Goal: Find specific fact: Find specific fact

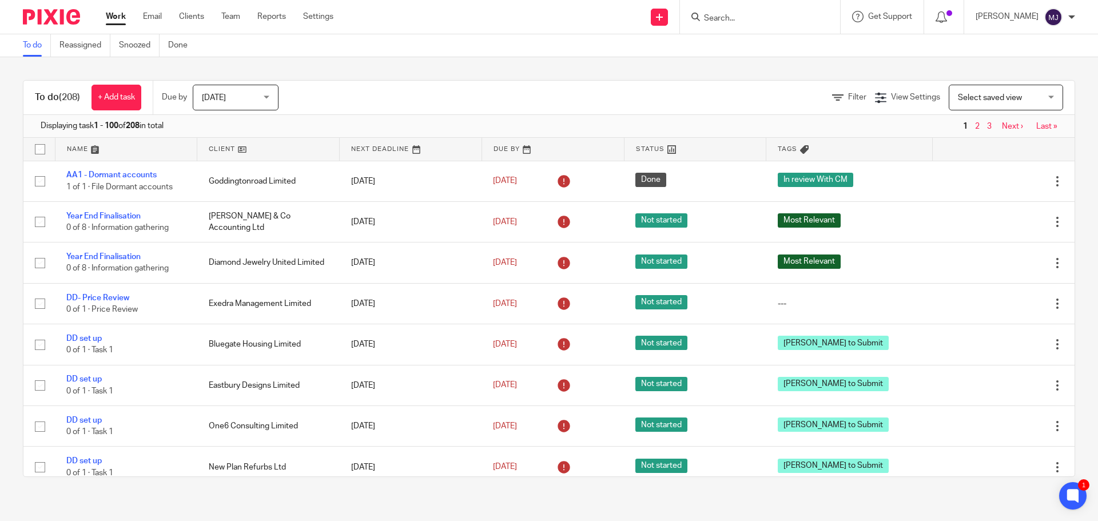
click at [744, 17] on div "You are already signed in." at bounding box center [817, 32] width 537 height 43
click at [731, 14] on input "Search" at bounding box center [754, 19] width 103 height 10
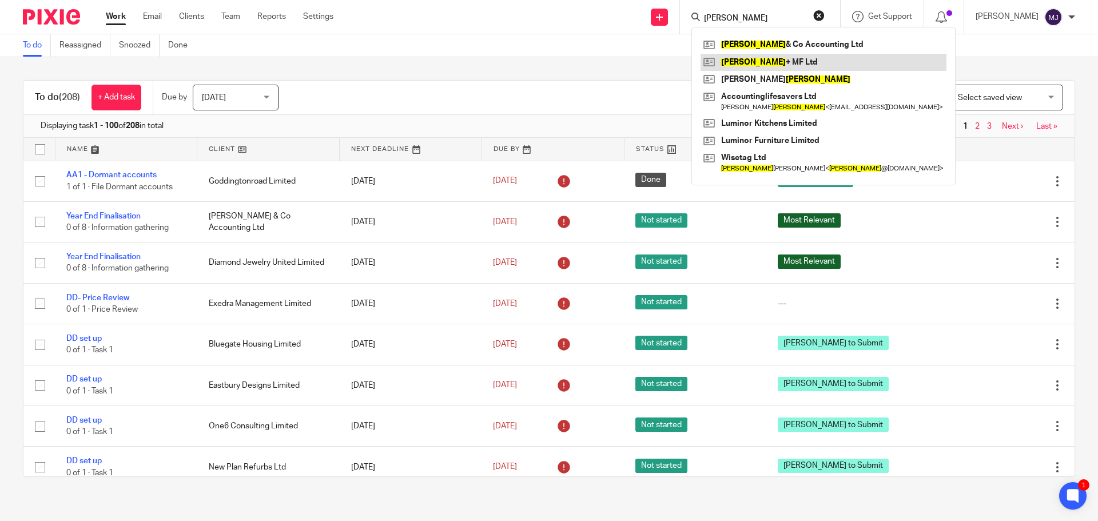
type input "jacobs"
click at [780, 61] on link at bounding box center [823, 62] width 246 height 17
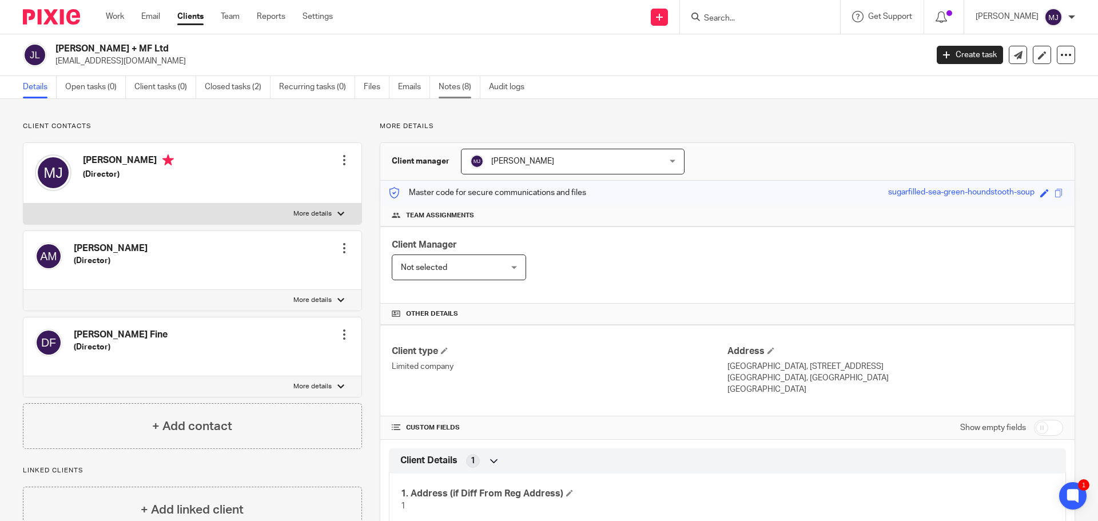
click at [452, 88] on link "Notes (8)" at bounding box center [459, 87] width 42 height 22
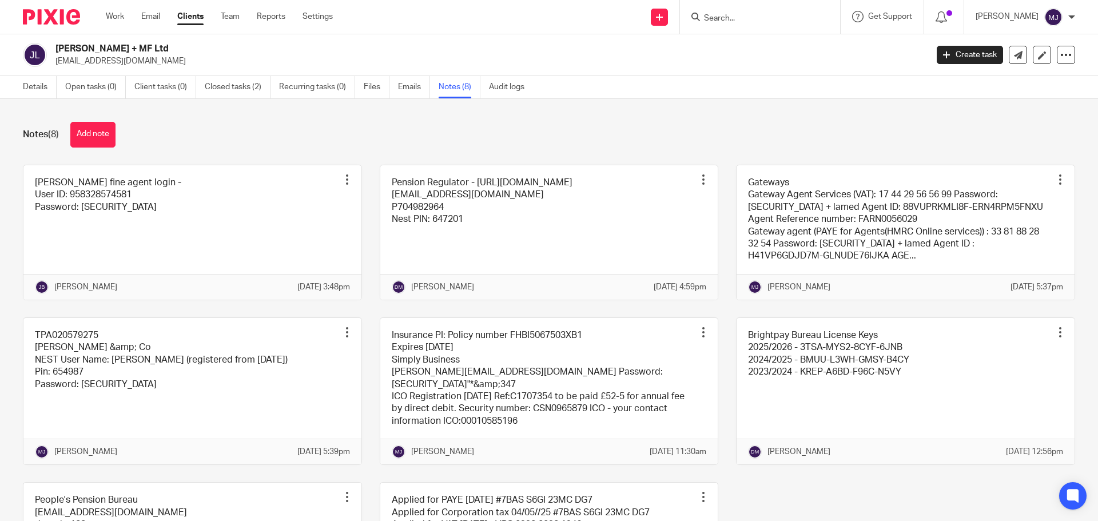
click at [736, 19] on input "Search" at bounding box center [754, 19] width 103 height 10
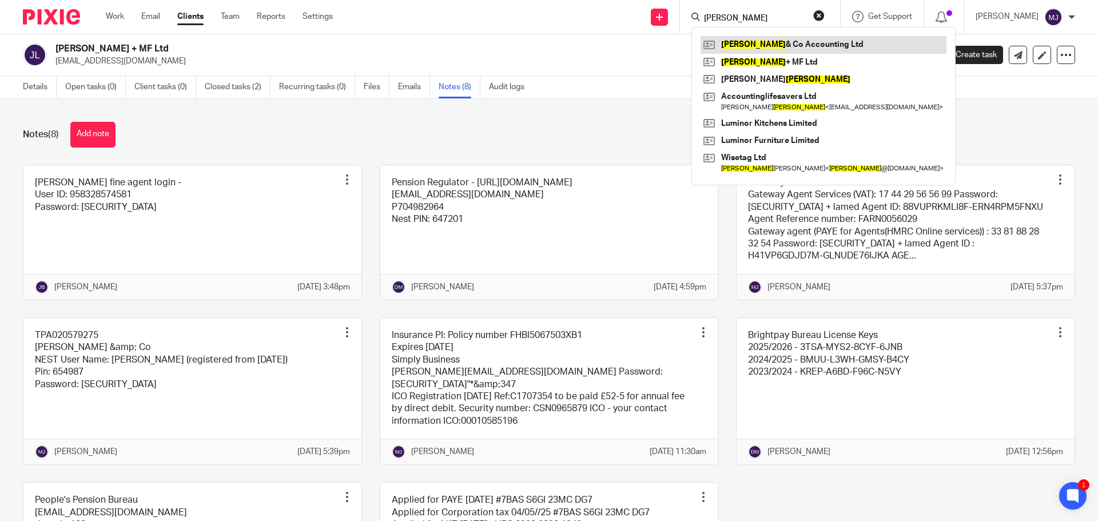
type input "[PERSON_NAME]"
click at [801, 48] on link at bounding box center [823, 44] width 246 height 17
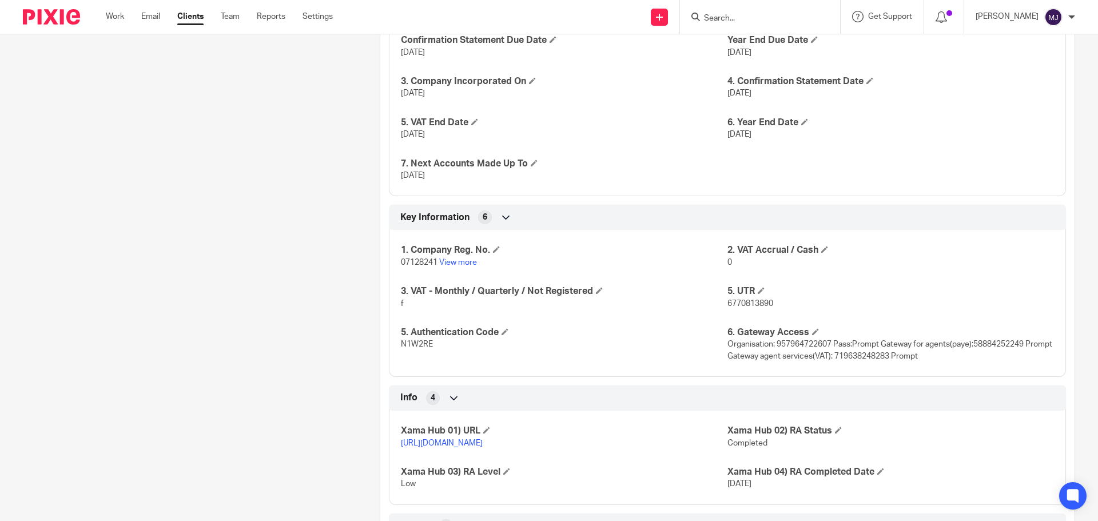
scroll to position [686, 0]
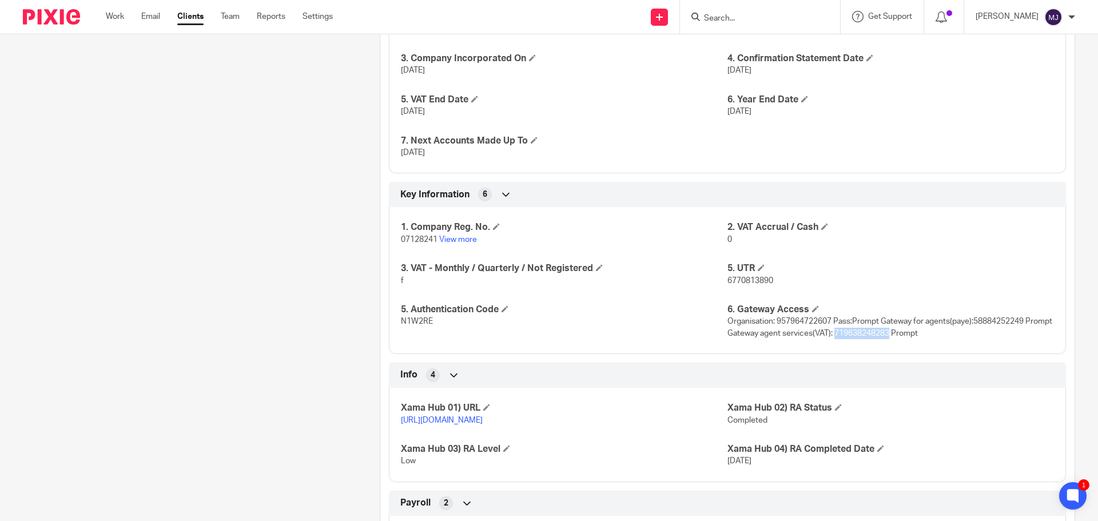
drag, startPoint x: 913, startPoint y: 333, endPoint x: 858, endPoint y: 336, distance: 55.0
click at [858, 336] on span "Organisation: 957964722607 Pass:Prompt Gateway for agents(paye):58884252249 Pro…" at bounding box center [889, 326] width 325 height 19
copy span "719638248283"
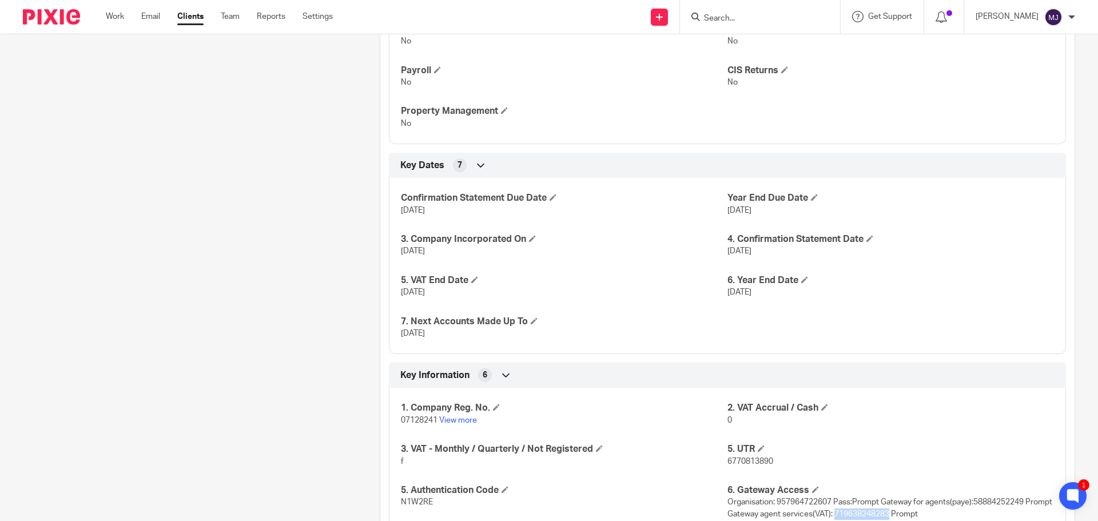
scroll to position [492, 0]
